Goal: Transaction & Acquisition: Purchase product/service

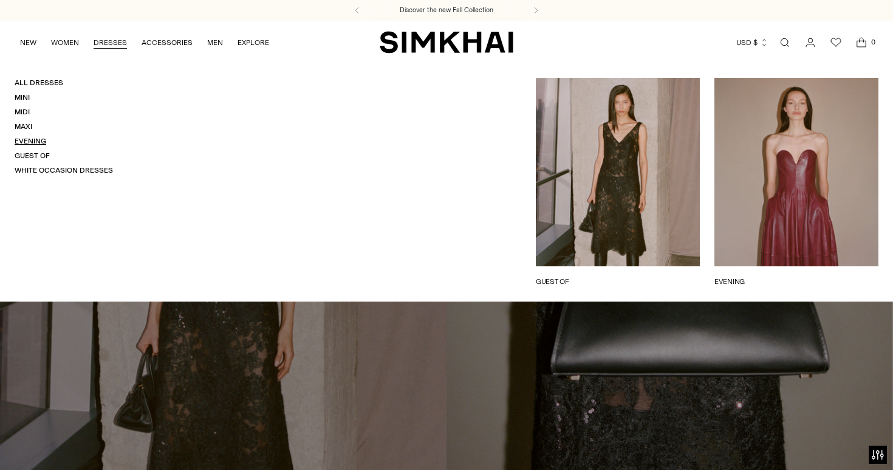
click at [32, 142] on link "Evening" at bounding box center [31, 141] width 32 height 9
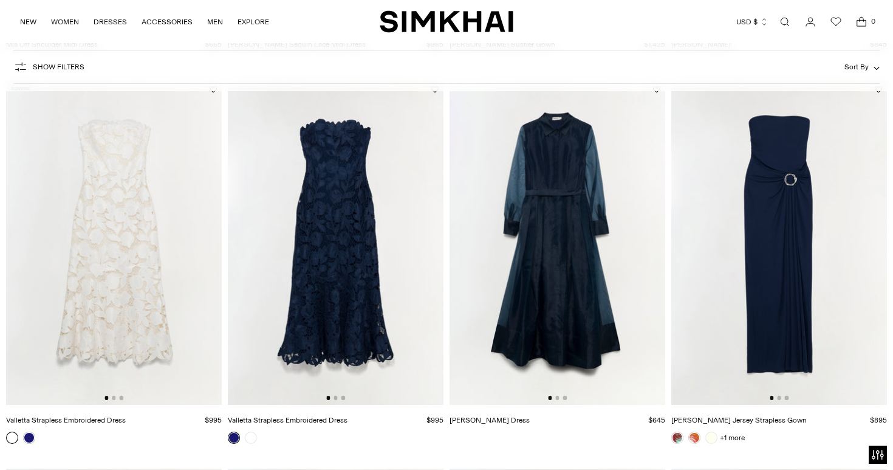
scroll to position [1241, 0]
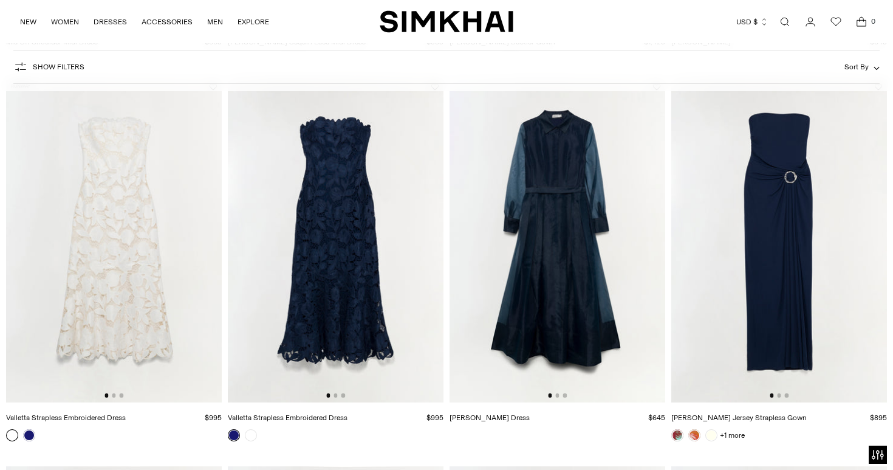
click at [566, 250] on img at bounding box center [558, 240] width 216 height 324
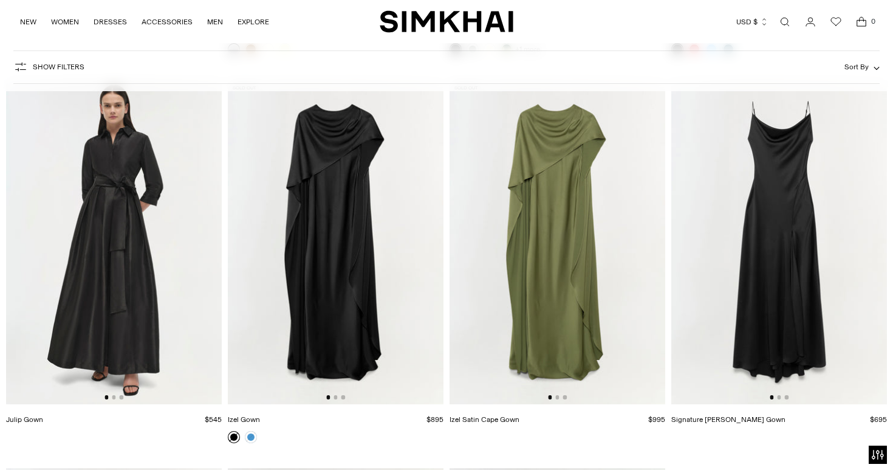
scroll to position [3564, 0]
click at [146, 281] on img at bounding box center [114, 242] width 216 height 324
click at [356, 182] on img at bounding box center [336, 242] width 216 height 324
click at [581, 205] on img at bounding box center [558, 242] width 216 height 324
click at [360, 174] on img at bounding box center [336, 242] width 216 height 324
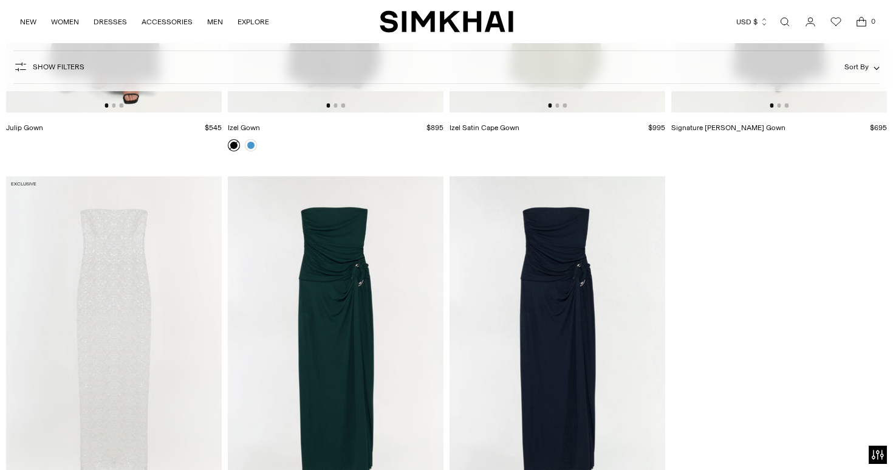
scroll to position [3865, 0]
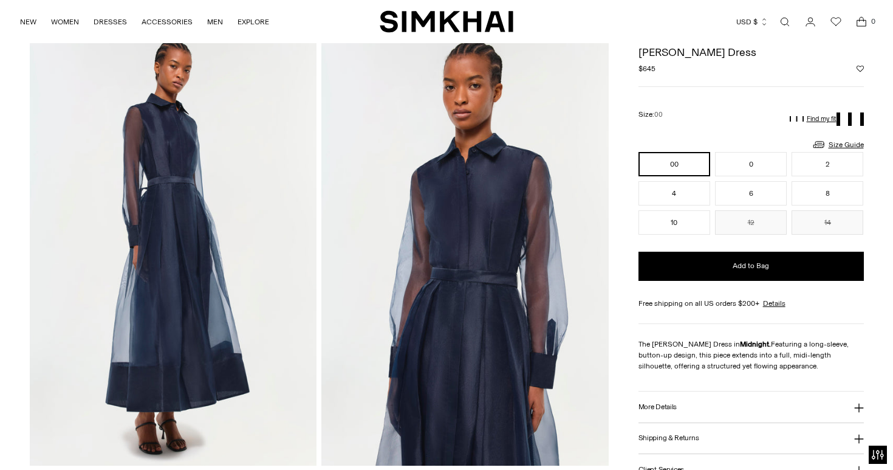
scroll to position [55, 0]
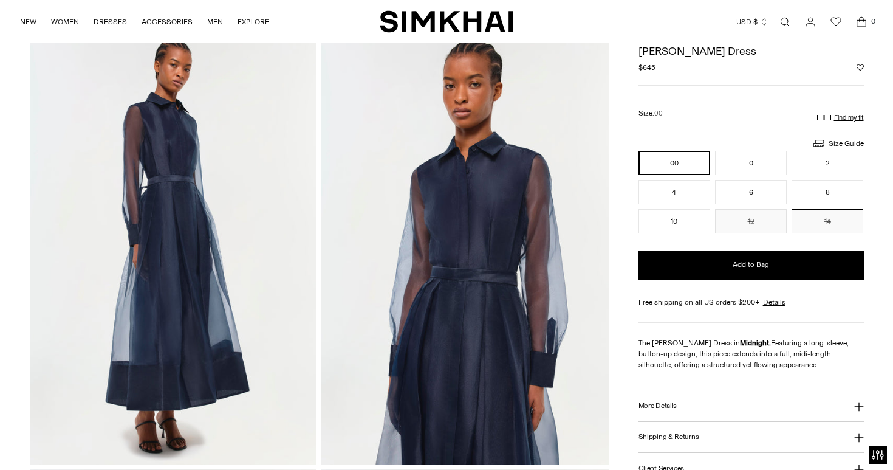
click at [818, 222] on button "14" at bounding box center [828, 221] width 72 height 24
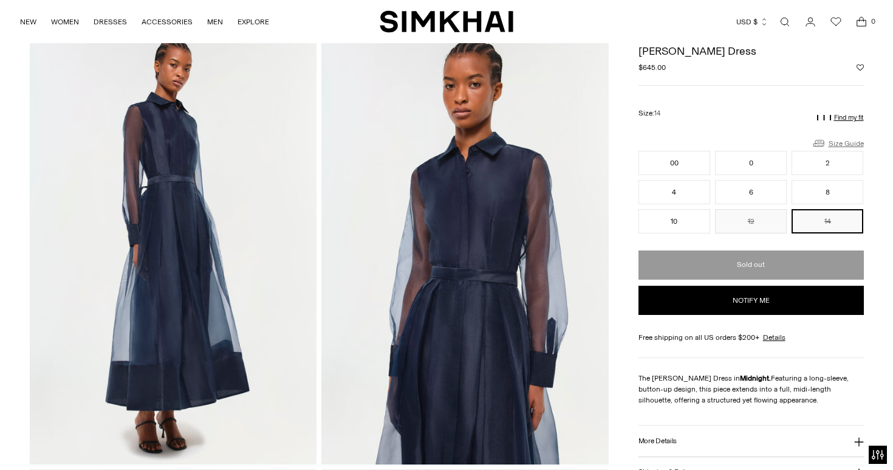
click at [834, 145] on link "Size Guide" at bounding box center [838, 142] width 52 height 15
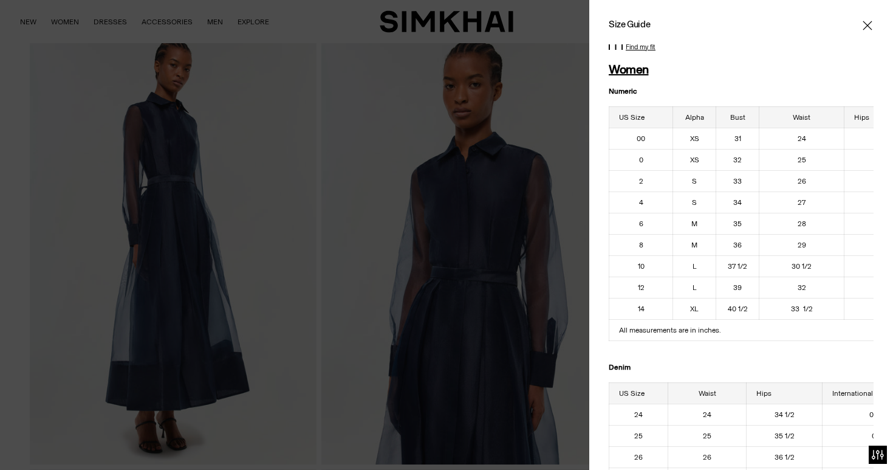
click at [871, 23] on icon "Close" at bounding box center [868, 25] width 10 height 12
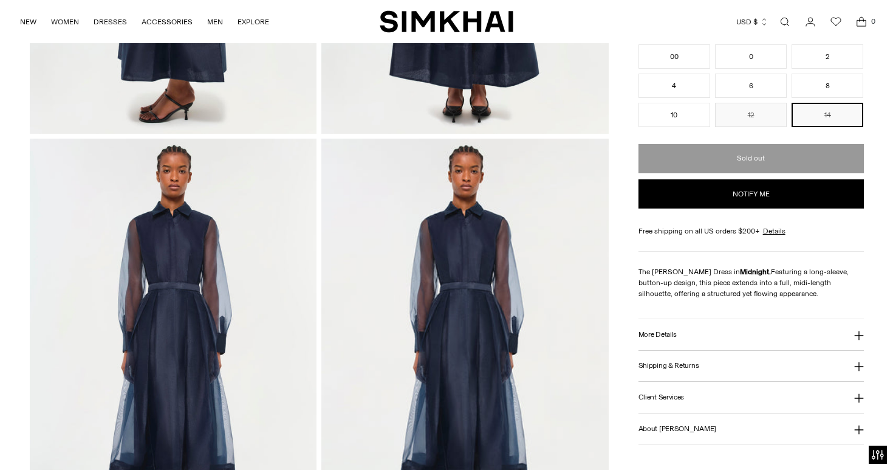
scroll to position [822, 0]
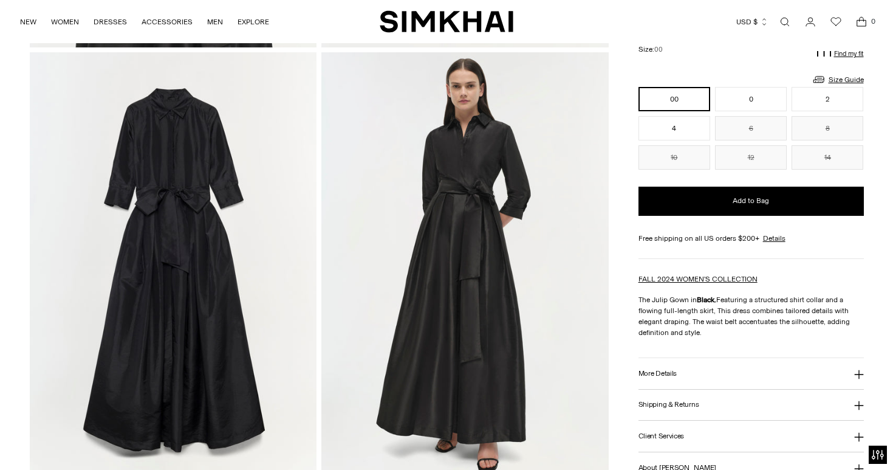
scroll to position [814, 0]
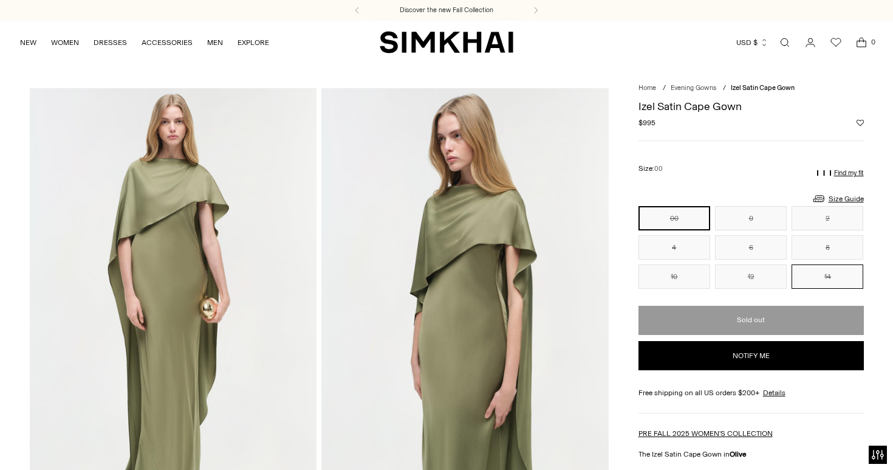
click at [822, 281] on button "14" at bounding box center [828, 276] width 72 height 24
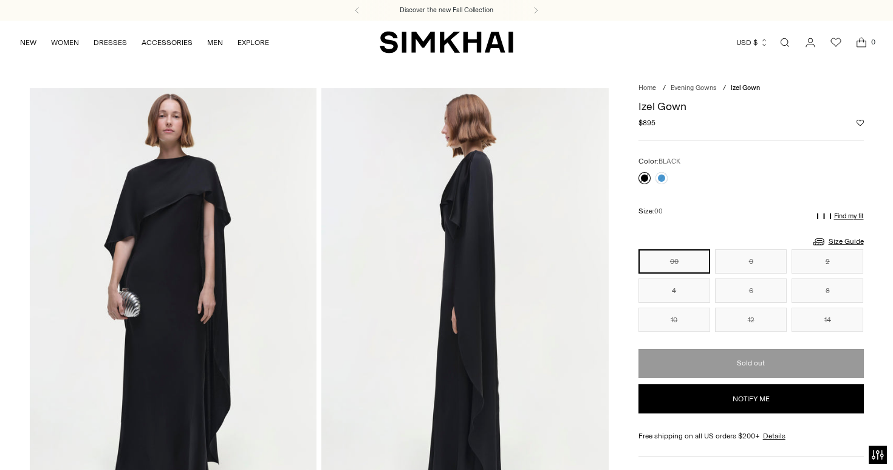
click at [763, 397] on button "Notify me" at bounding box center [751, 398] width 225 height 29
select select "**"
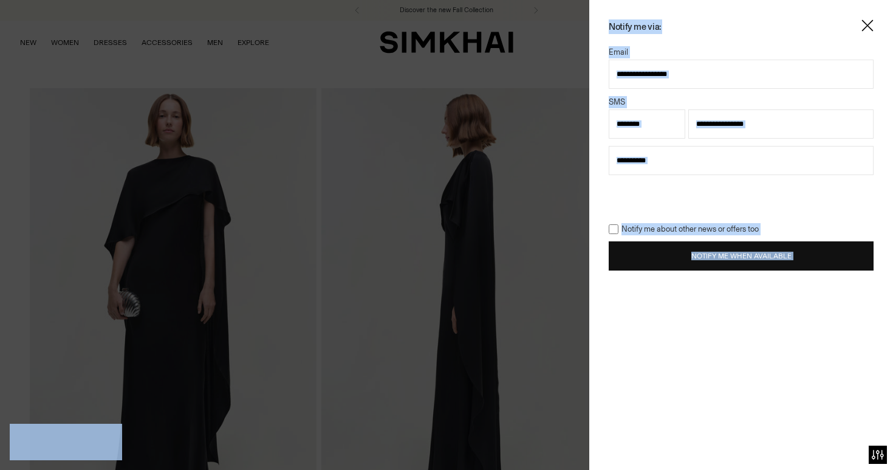
click at [763, 397] on div "**********" at bounding box center [741, 235] width 304 height 470
click at [681, 161] on select "**********" at bounding box center [741, 160] width 265 height 29
select select "**********"
click at [609, 146] on select "**********" at bounding box center [741, 160] width 265 height 29
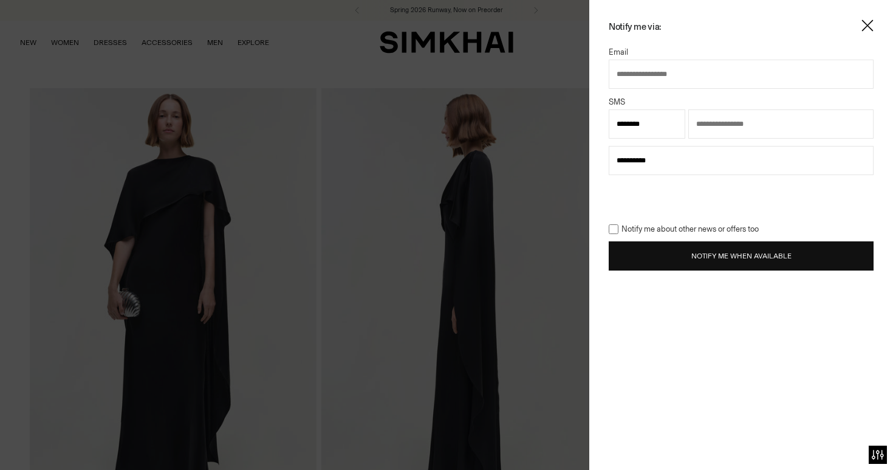
click at [649, 78] on input "text" at bounding box center [741, 74] width 265 height 29
type input "**********"
select select "**"
type input "**********"
click at [640, 127] on select "**********" at bounding box center [647, 123] width 77 height 29
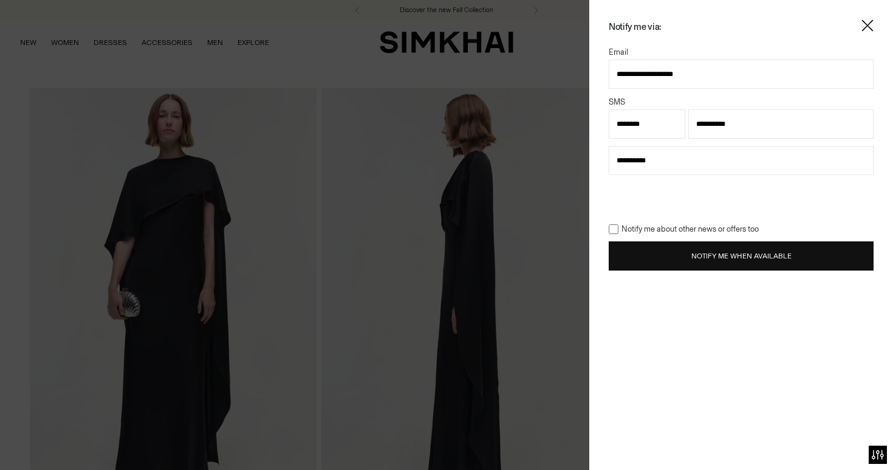
select select "**"
click at [609, 109] on select "**********" at bounding box center [647, 123] width 77 height 29
click at [696, 253] on button "Notify Me When Available" at bounding box center [741, 255] width 265 height 29
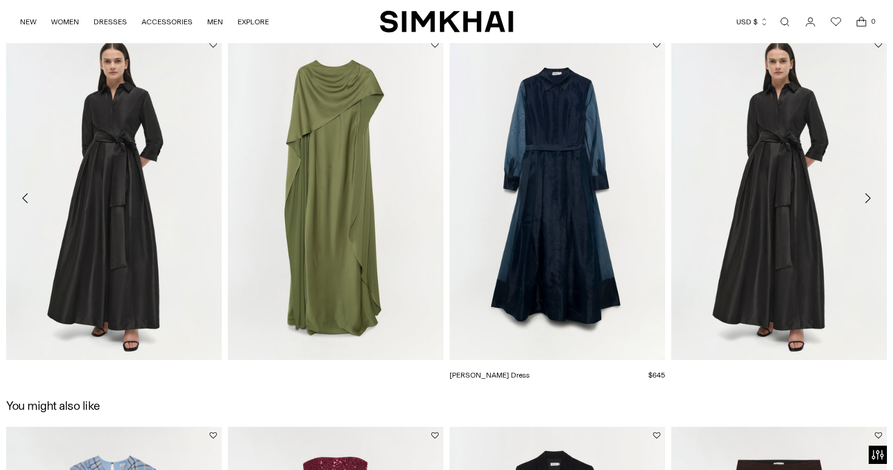
scroll to position [1429, 0]
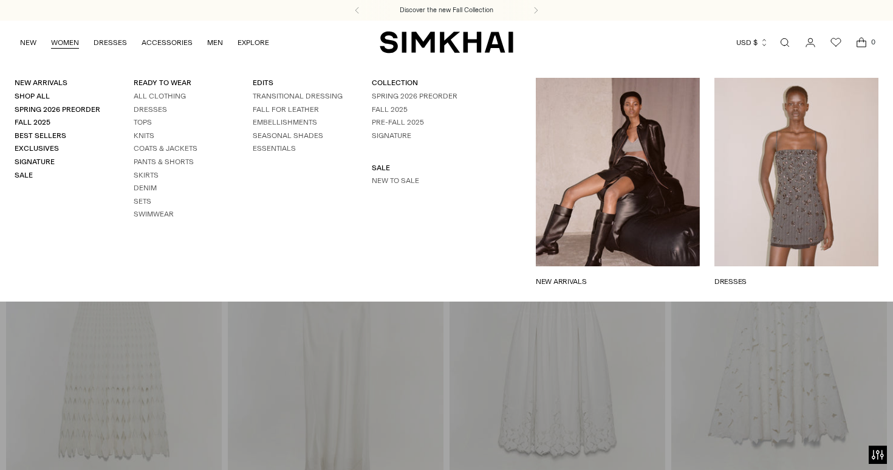
click at [64, 39] on link "WOMEN" at bounding box center [65, 42] width 28 height 27
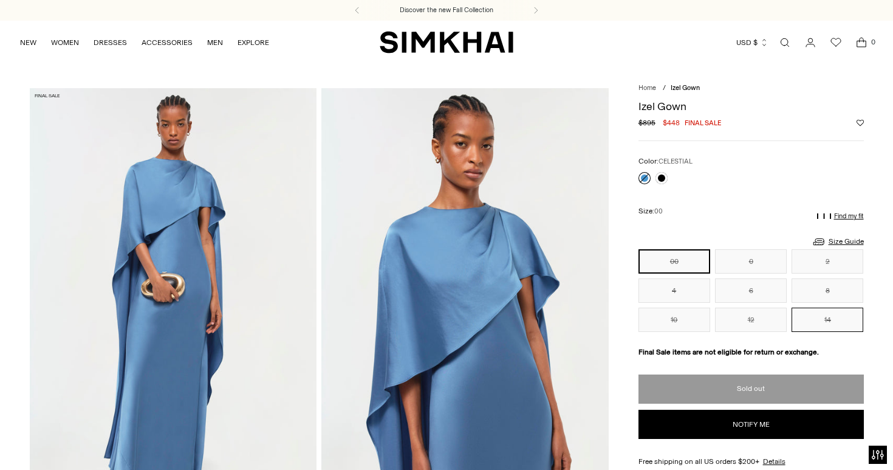
click at [821, 317] on button "14" at bounding box center [828, 319] width 72 height 24
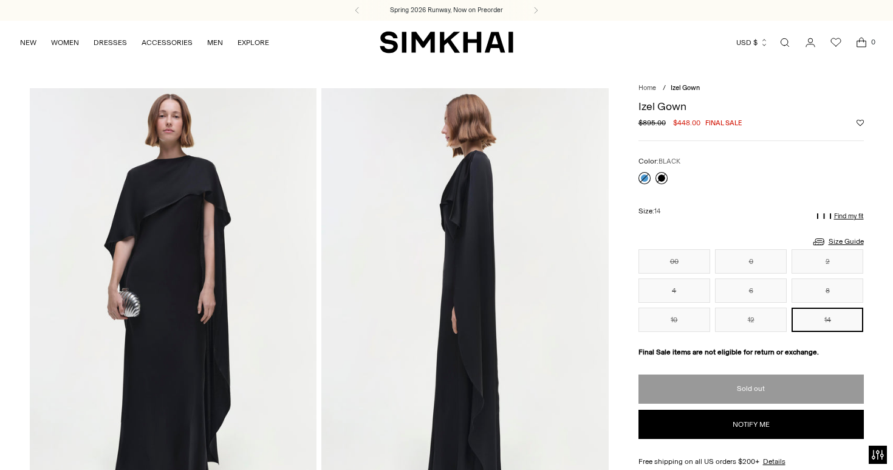
click at [662, 177] on link at bounding box center [662, 178] width 12 height 12
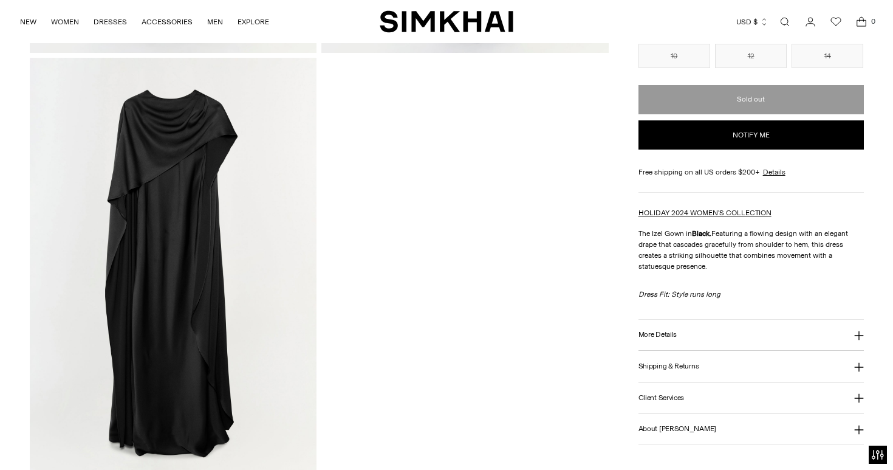
scroll to position [913, 0]
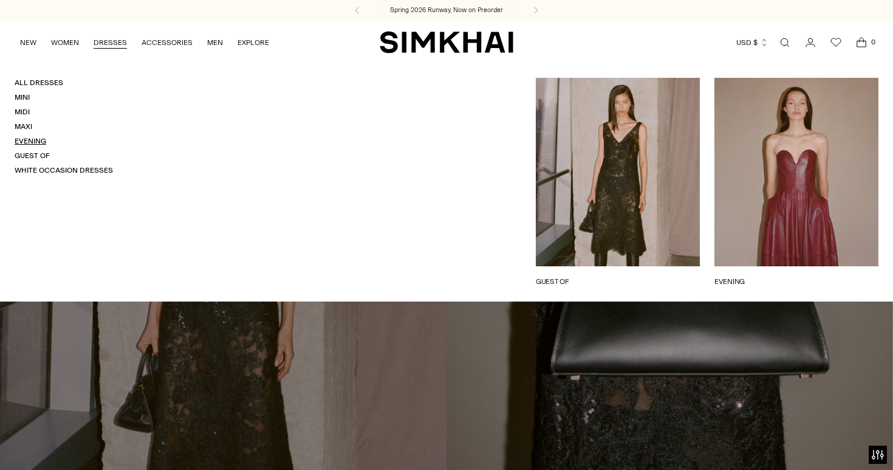
click at [33, 143] on link "Evening" at bounding box center [31, 141] width 32 height 9
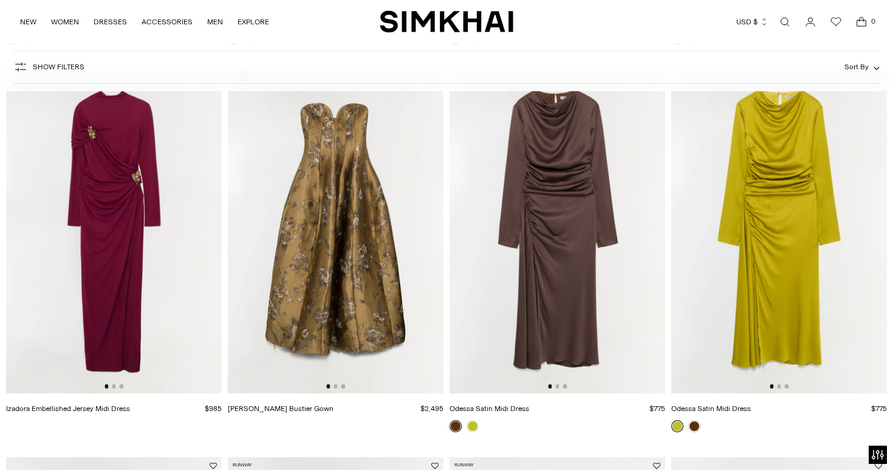
scroll to position [489, 0]
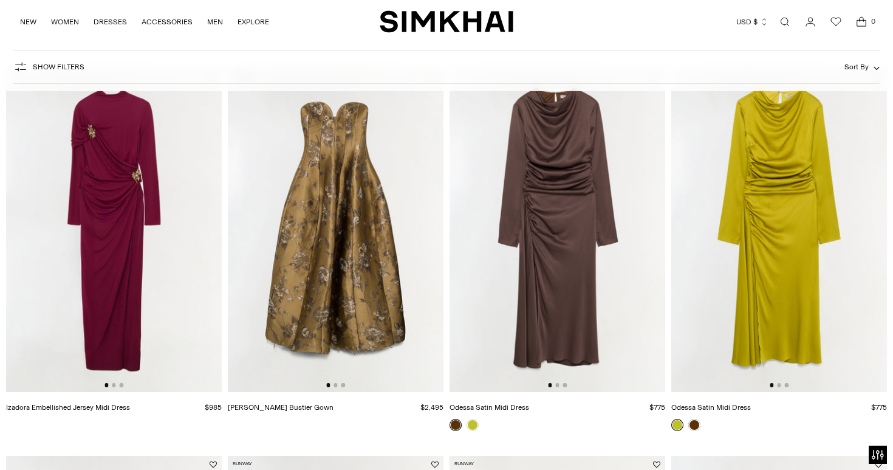
click at [114, 286] on img at bounding box center [114, 230] width 216 height 324
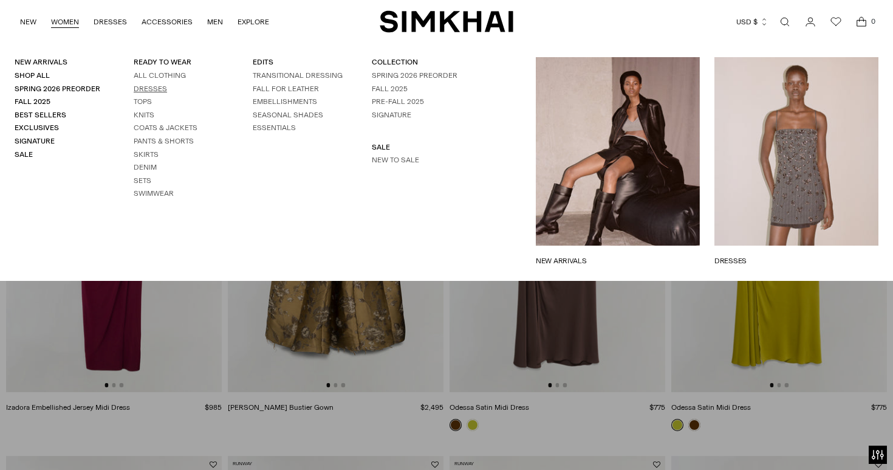
click at [160, 92] on link "Dresses" at bounding box center [150, 88] width 33 height 9
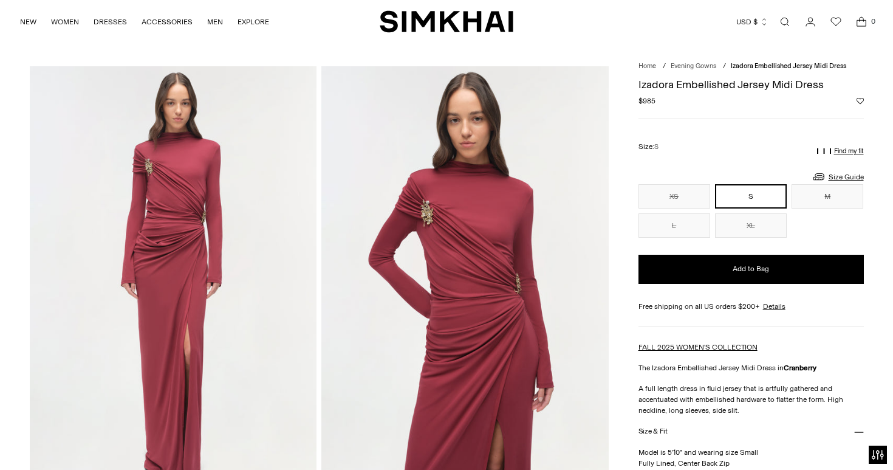
scroll to position [27, 0]
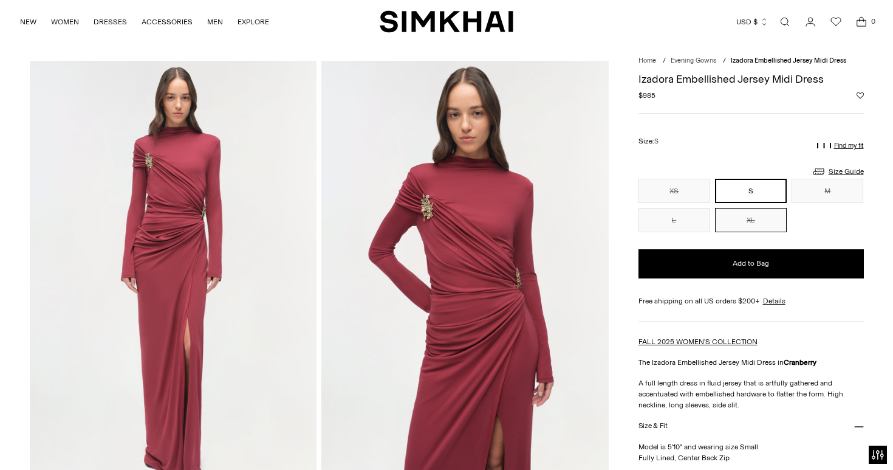
click at [753, 219] on button "XL" at bounding box center [751, 220] width 72 height 24
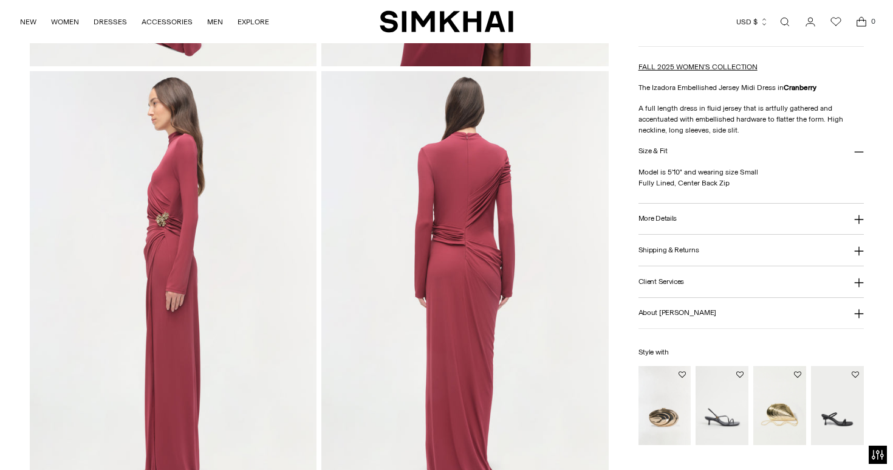
scroll to position [521, 0]
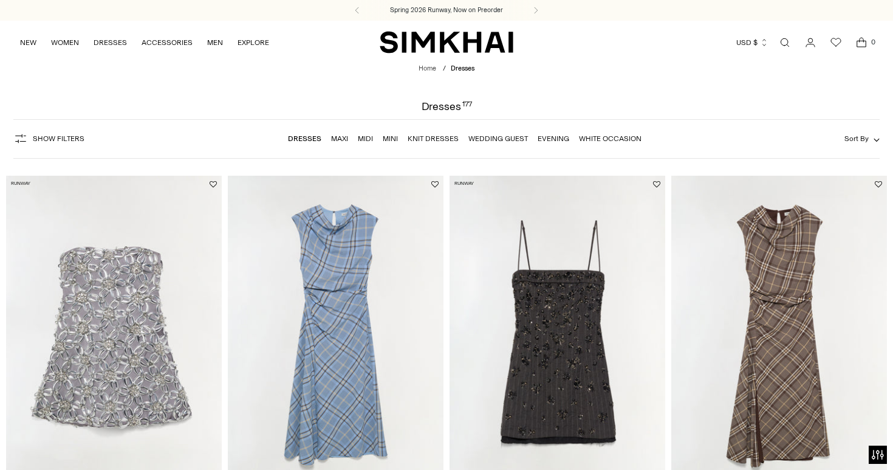
click at [512, 142] on link "Wedding Guest" at bounding box center [498, 138] width 60 height 9
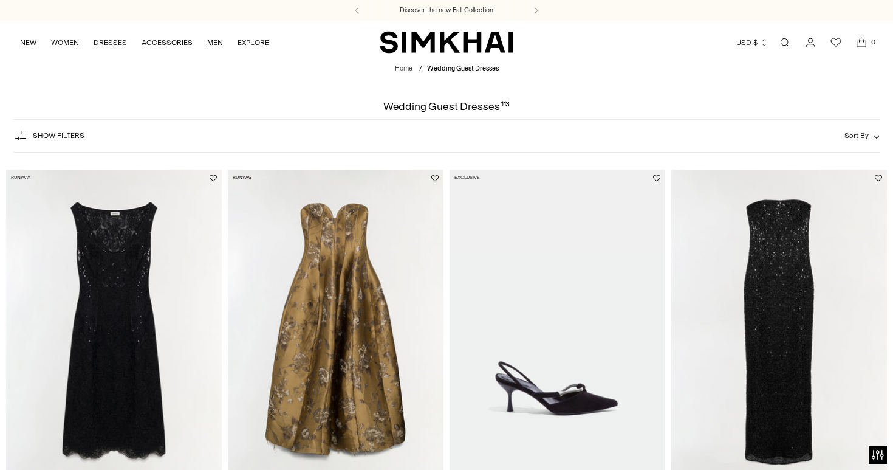
scroll to position [57, 0]
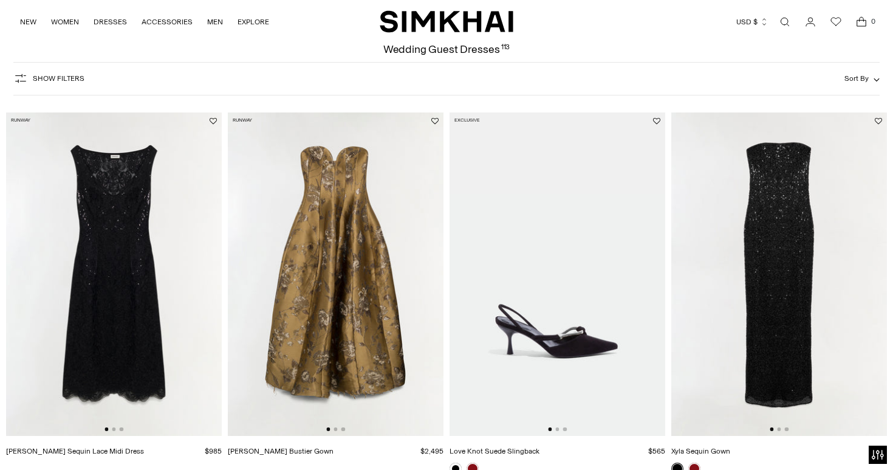
click at [369, 247] on img at bounding box center [336, 274] width 216 height 324
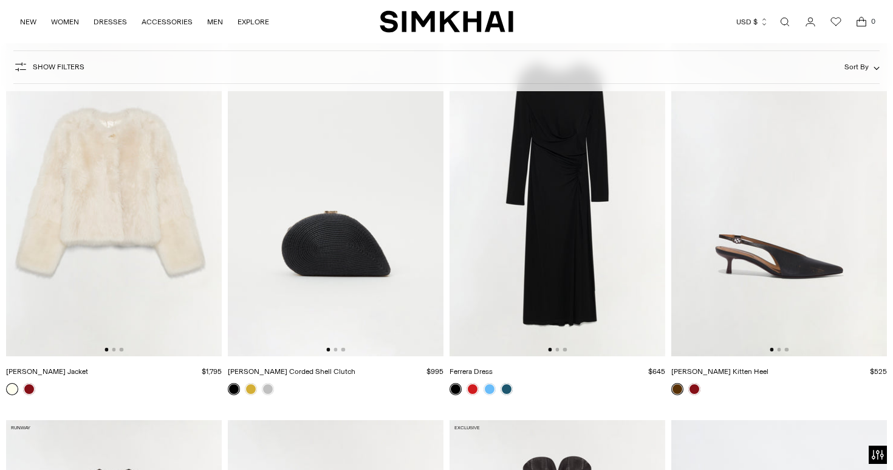
scroll to position [2463, 0]
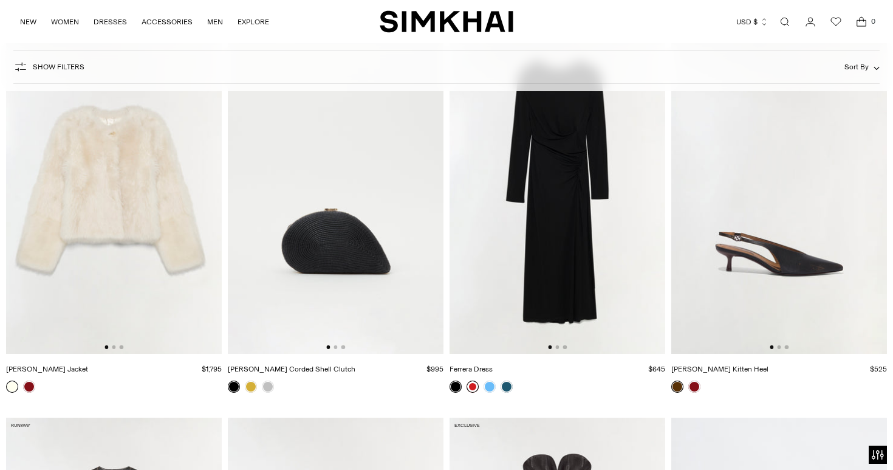
click at [473, 391] on link at bounding box center [473, 386] width 12 height 12
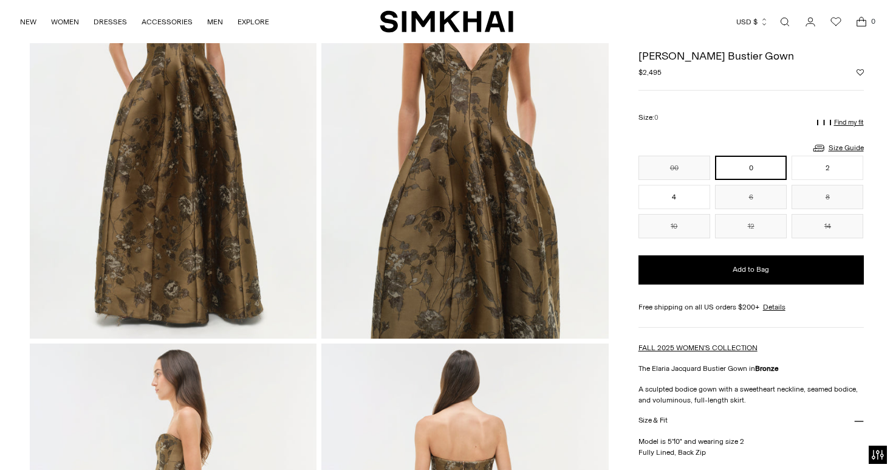
scroll to position [175, 0]
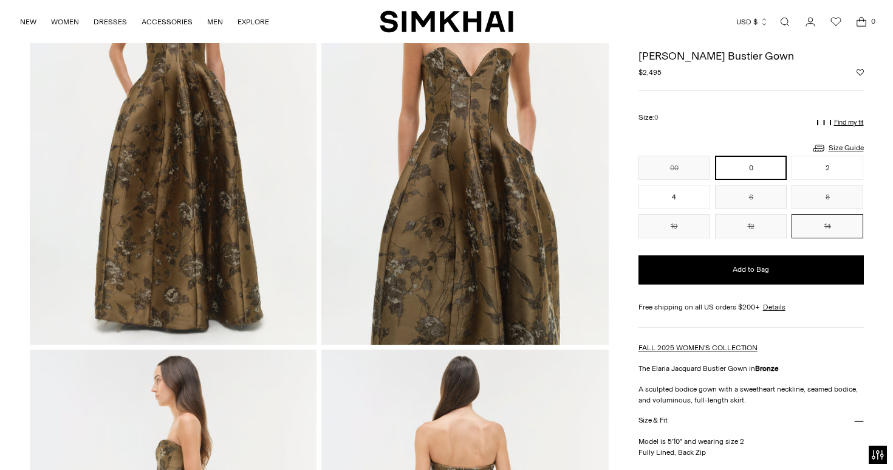
click at [829, 218] on button "14" at bounding box center [828, 226] width 72 height 24
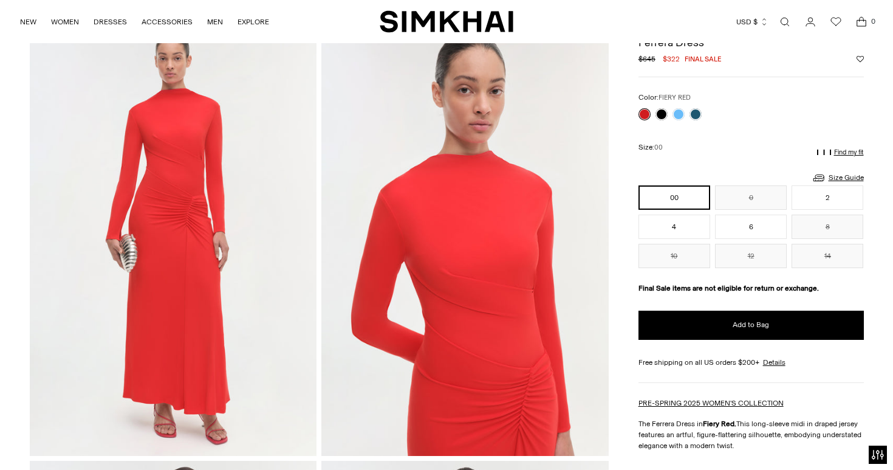
scroll to position [67, 0]
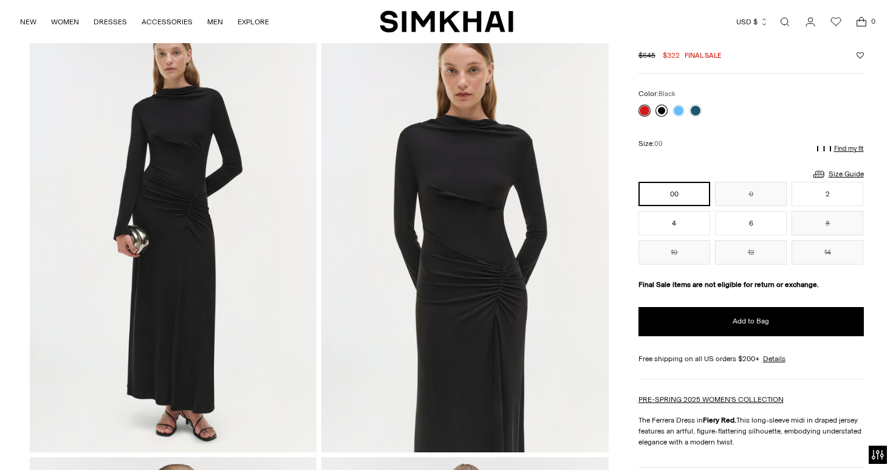
click at [662, 110] on link at bounding box center [662, 111] width 12 height 12
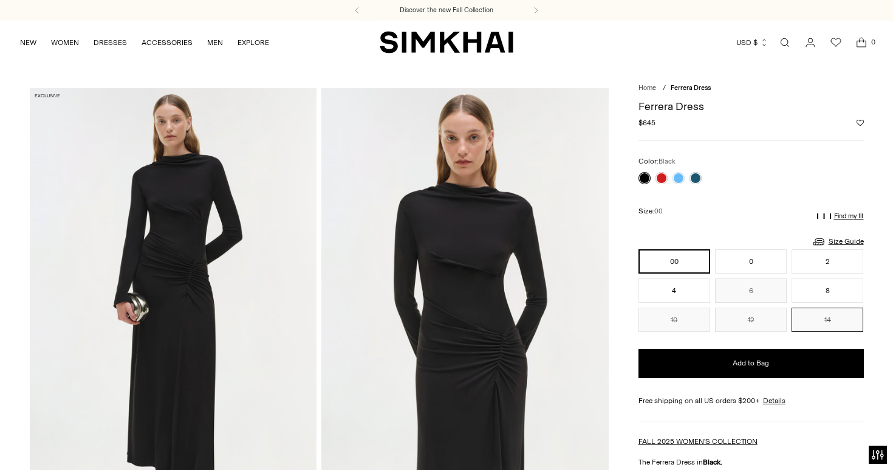
click at [837, 327] on button "14" at bounding box center [828, 319] width 72 height 24
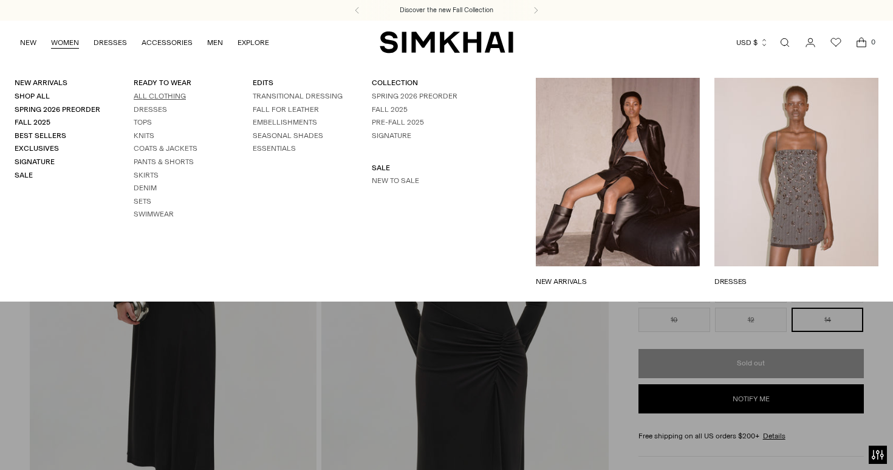
click at [157, 94] on link "All Clothing" at bounding box center [160, 96] width 52 height 9
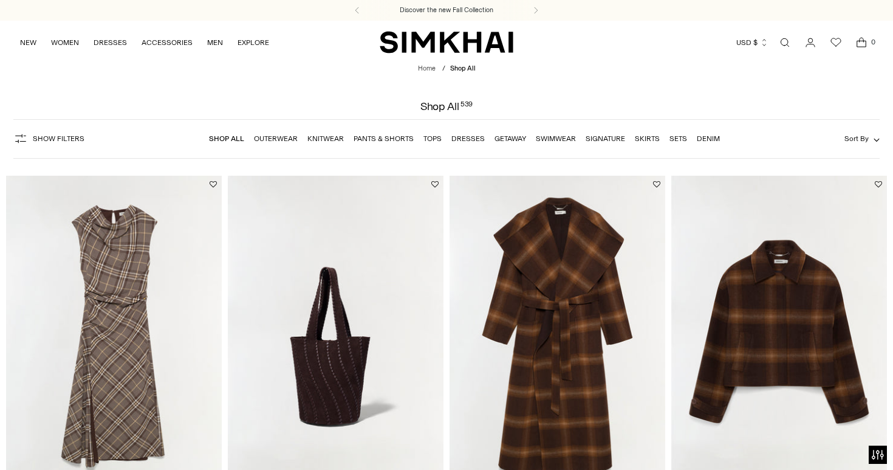
click at [15, 142] on icon "button" at bounding box center [20, 138] width 15 height 15
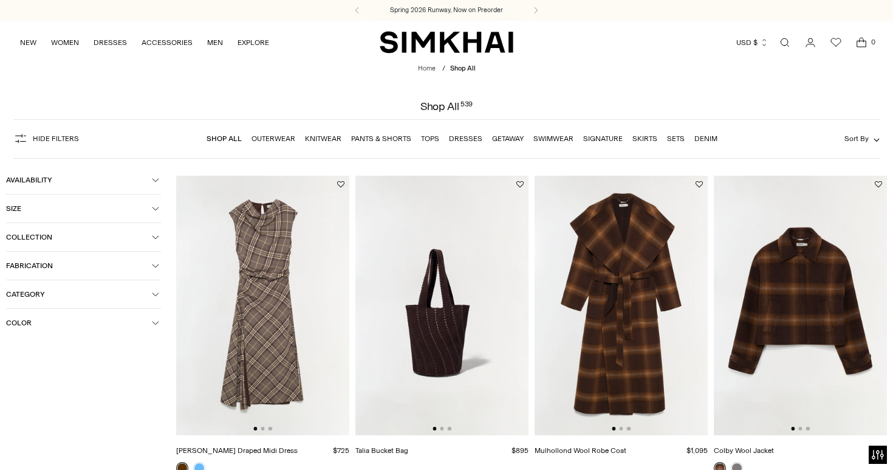
click at [32, 201] on button "Size" at bounding box center [83, 208] width 155 height 28
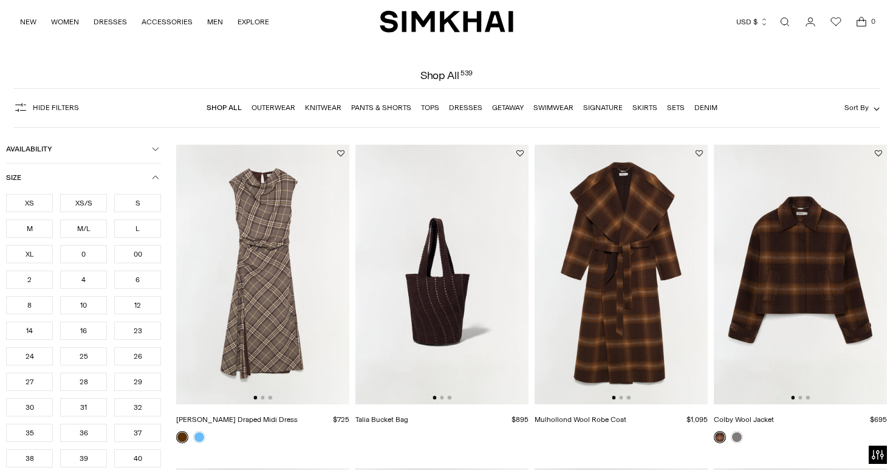
scroll to position [33, 0]
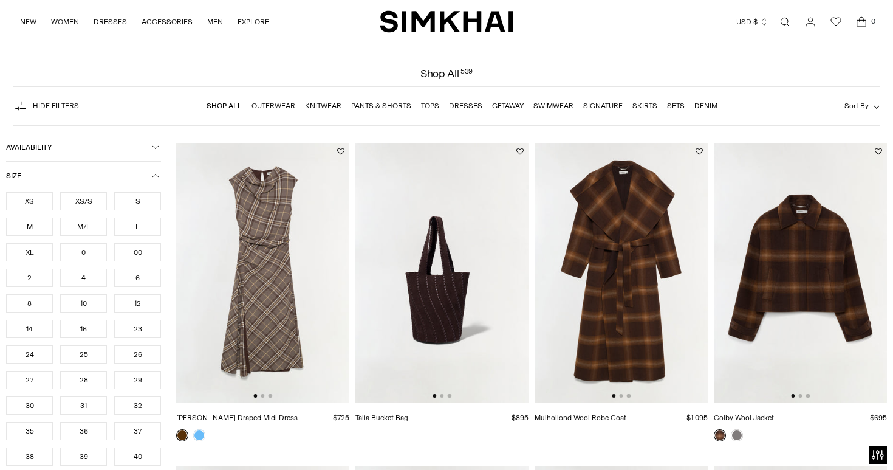
click at [38, 325] on div "14" at bounding box center [29, 329] width 47 height 18
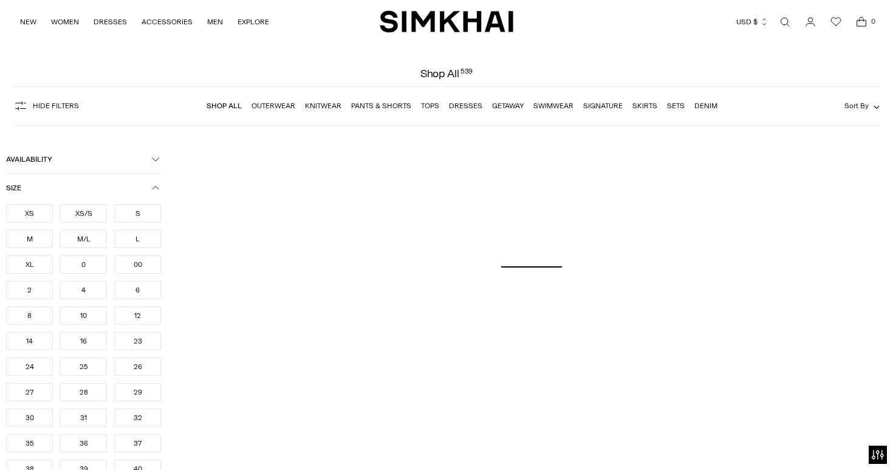
click at [78, 341] on div "16" at bounding box center [83, 341] width 47 height 18
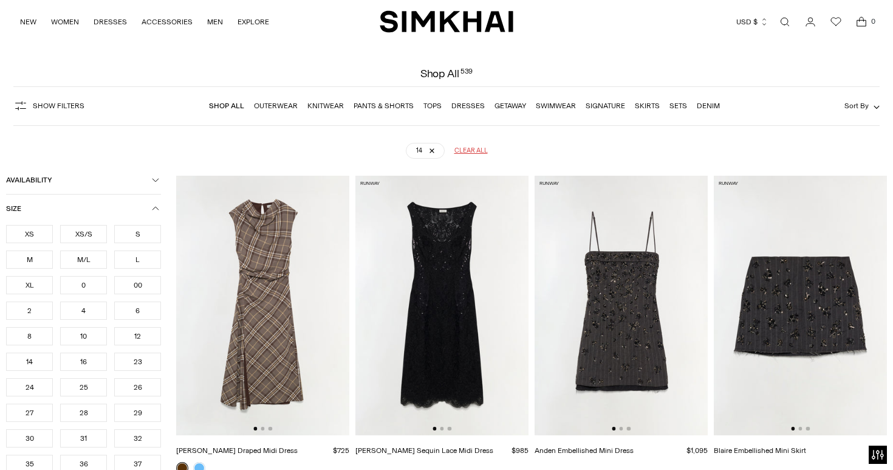
scroll to position [90, 0]
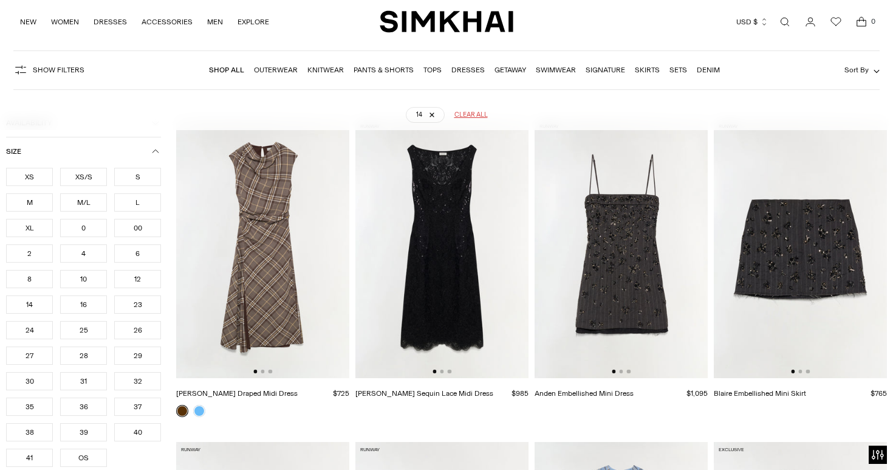
click at [35, 231] on div "XL" at bounding box center [29, 228] width 47 height 18
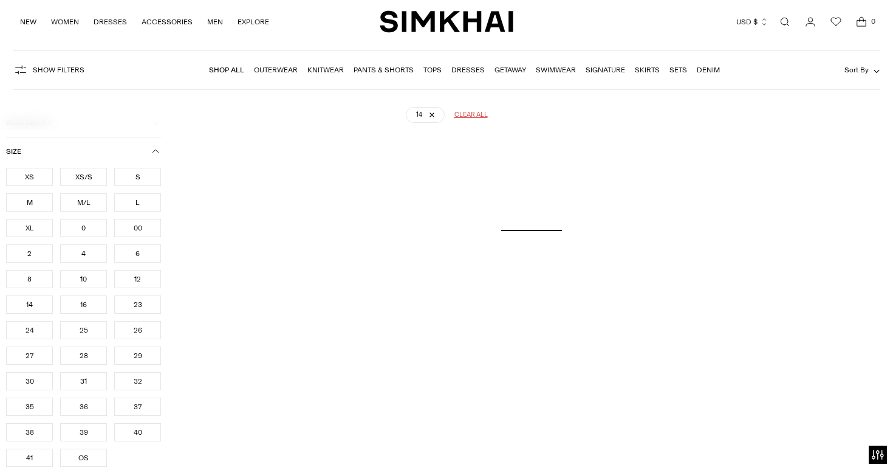
click at [81, 302] on div "16" at bounding box center [83, 304] width 47 height 18
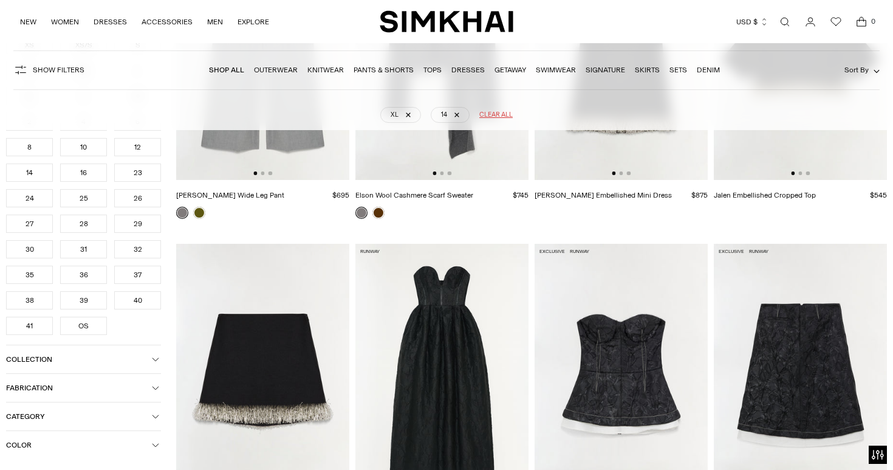
scroll to position [4367, 0]
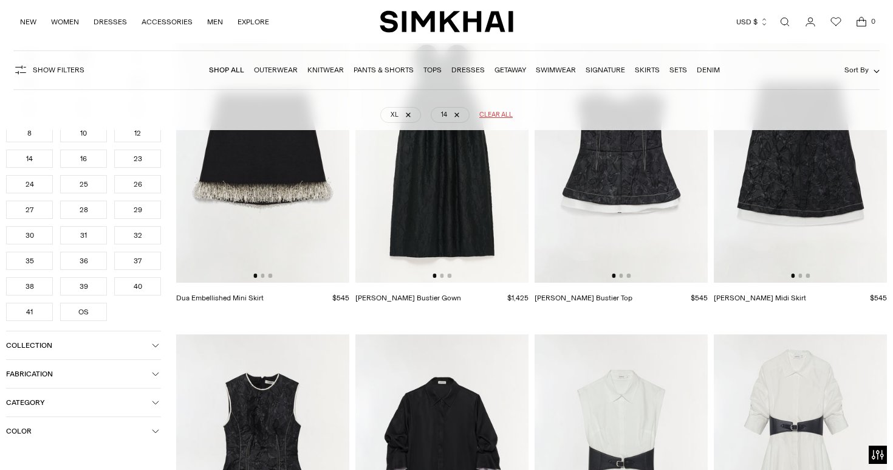
click at [440, 283] on img at bounding box center [441, 152] width 173 height 260
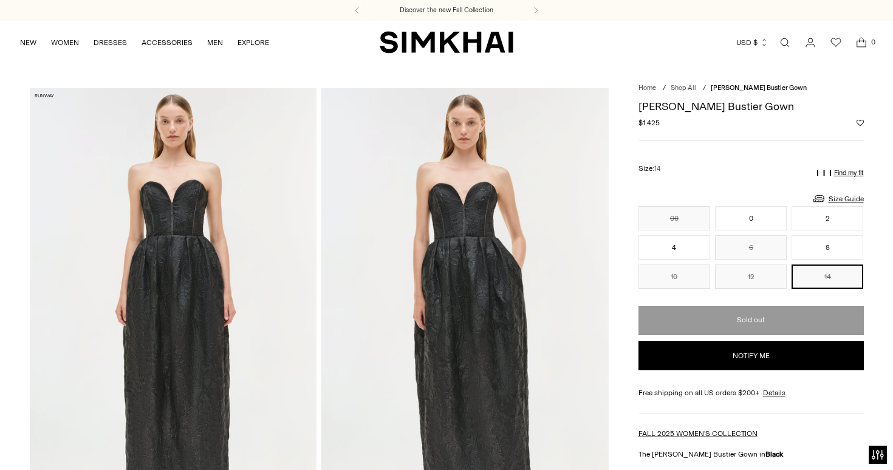
click at [471, 198] on img at bounding box center [464, 303] width 287 height 431
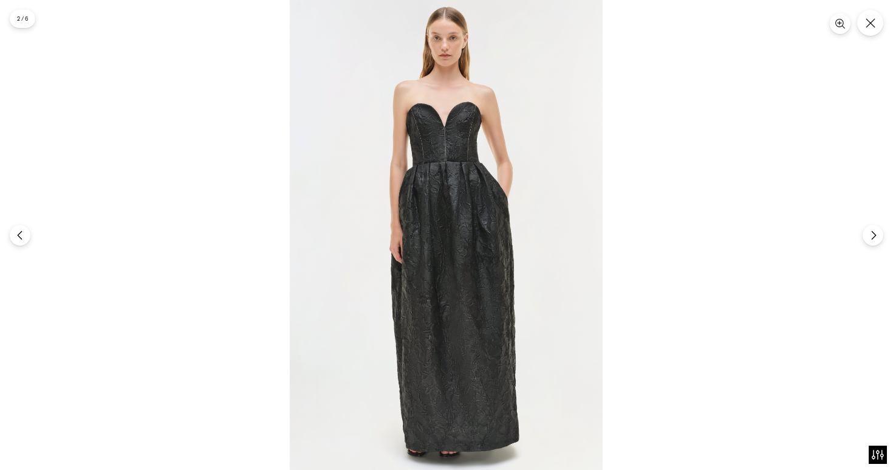
click at [460, 185] on img at bounding box center [446, 235] width 313 height 470
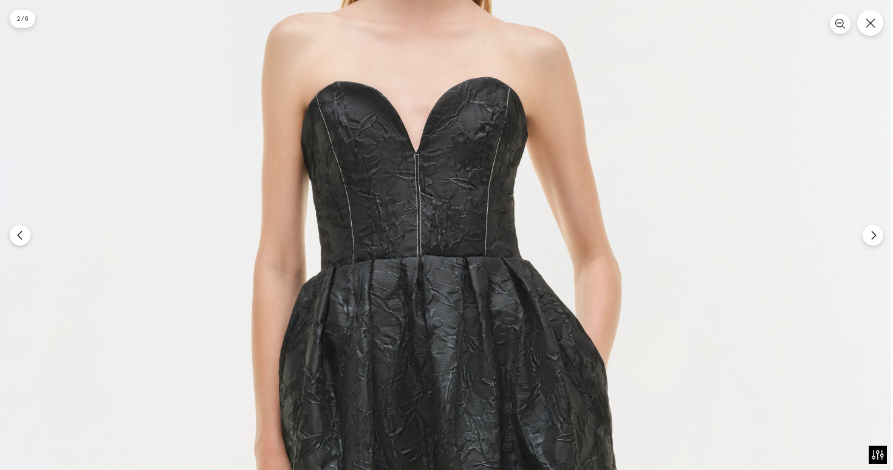
click at [393, 26] on img at bounding box center [421, 476] width 939 height 1409
